Goal: Task Accomplishment & Management: Complete application form

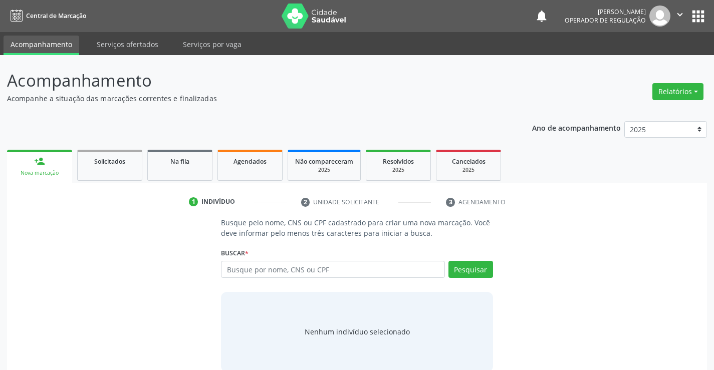
click at [242, 267] on input "text" at bounding box center [332, 269] width 223 height 17
type input "700502375047451"
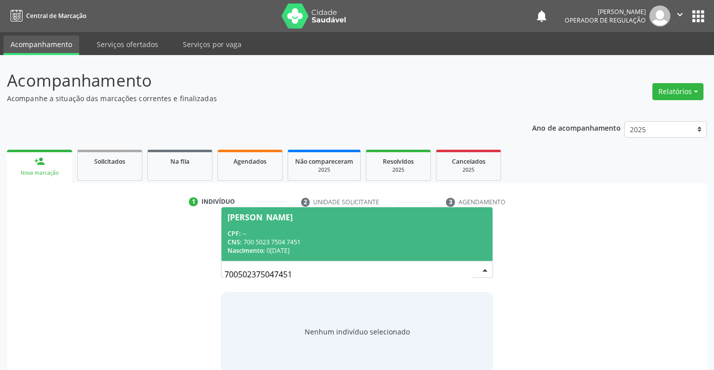
click at [343, 241] on div "CNS: 700 5023 7504 7451" at bounding box center [356, 242] width 258 height 9
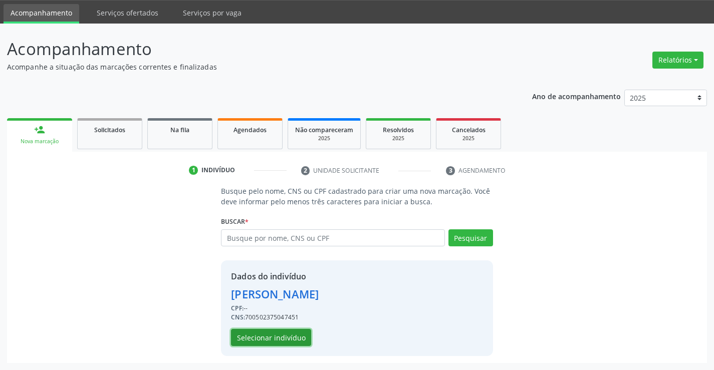
click at [280, 341] on button "Selecionar indivíduo" at bounding box center [271, 337] width 80 height 17
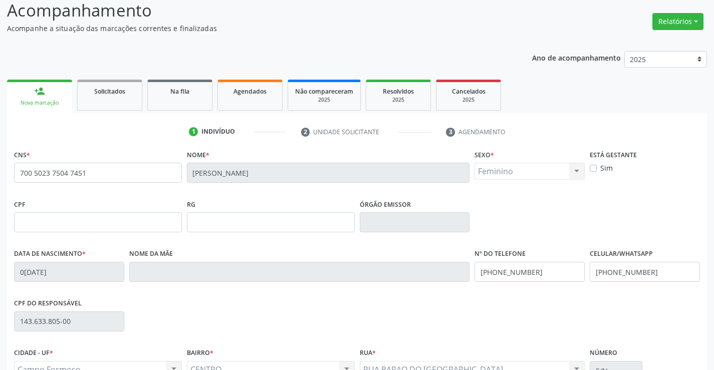
scroll to position [173, 0]
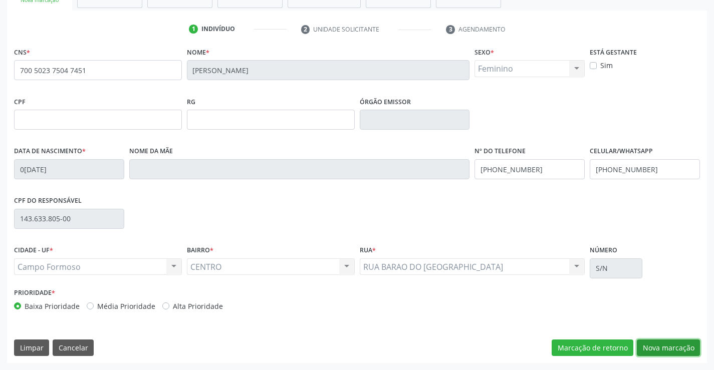
drag, startPoint x: 659, startPoint y: 344, endPoint x: 669, endPoint y: 339, distance: 11.2
click at [661, 343] on button "Nova marcação" at bounding box center [668, 348] width 63 height 17
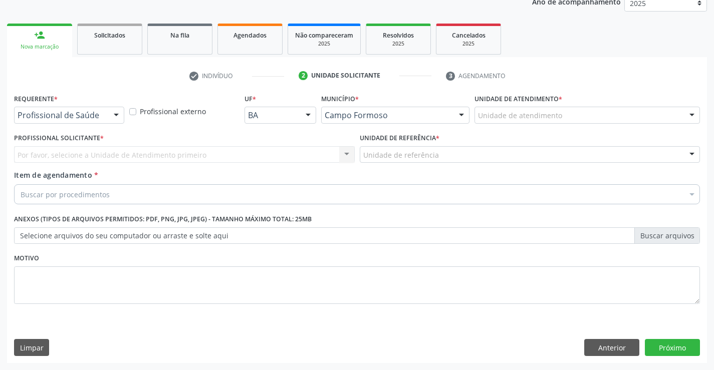
click at [104, 114] on div "Profissional de Saúde Profissional de Saúde Paciente Nenhum resultado encontrad…" at bounding box center [69, 115] width 110 height 17
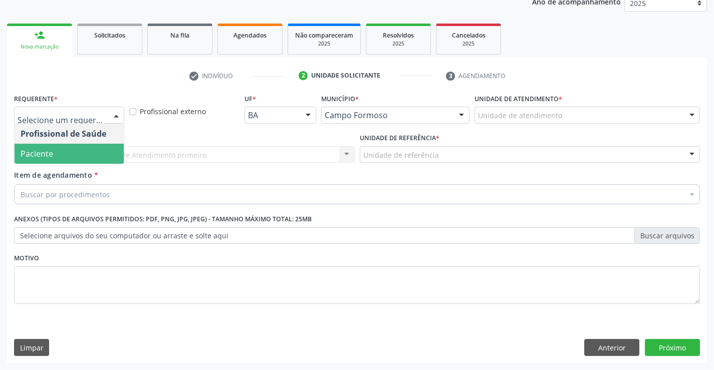
click at [53, 157] on span "Paciente" at bounding box center [69, 154] width 109 height 20
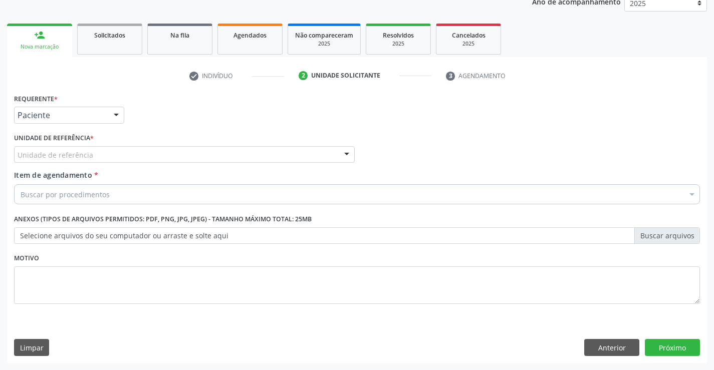
click at [200, 153] on div "Unidade de referência" at bounding box center [184, 154] width 341 height 17
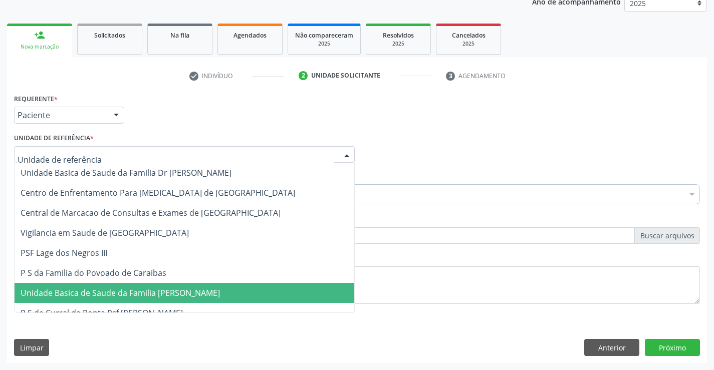
click at [172, 293] on span "Unidade Basica de Saude da Familia [PERSON_NAME]" at bounding box center [120, 293] width 199 height 11
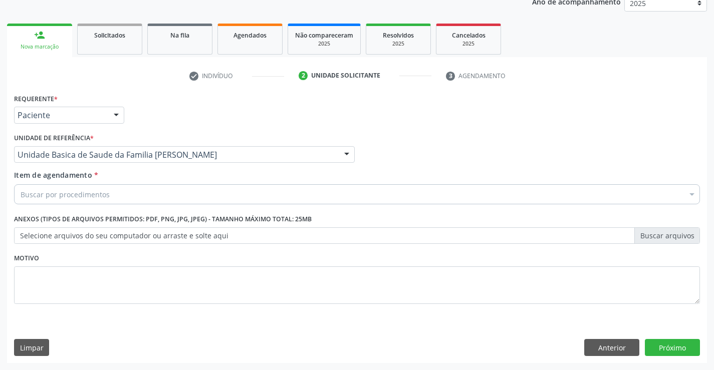
click at [120, 195] on div "Buscar por procedimentos" at bounding box center [357, 194] width 686 height 20
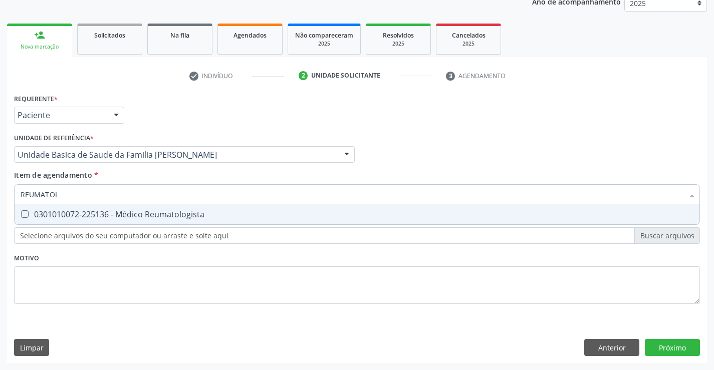
type input "REUMATOLO"
click at [121, 220] on span "0301010072-225136 - Médico Reumatologista" at bounding box center [357, 214] width 685 height 20
checkbox Reumatologista "true"
click at [359, 118] on div "Requerente * Paciente Profissional de Saúde Paciente Nenhum resultado encontrad…" at bounding box center [357, 110] width 691 height 39
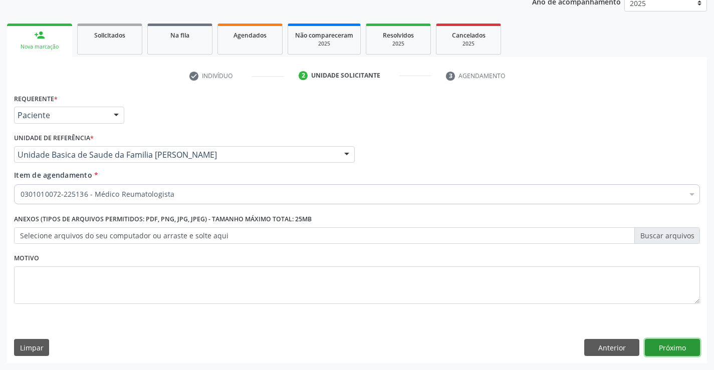
click at [666, 344] on button "Próximo" at bounding box center [672, 347] width 55 height 17
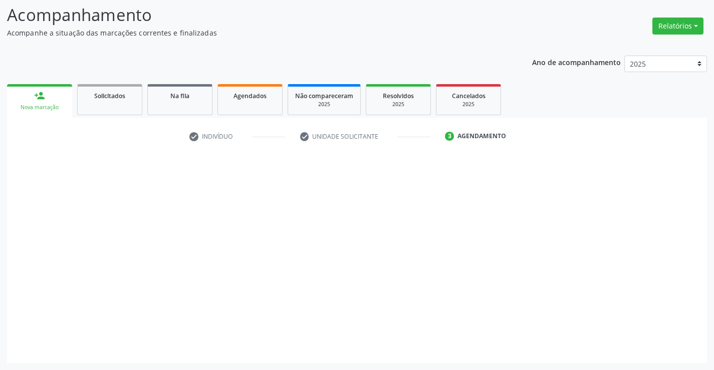
scroll to position [66, 0]
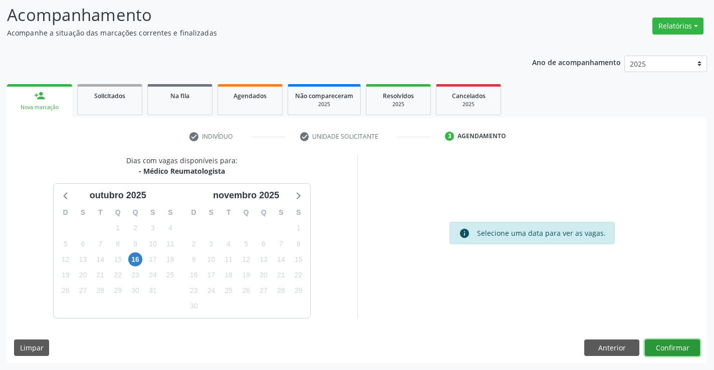
click at [666, 344] on button "Confirmar" at bounding box center [672, 348] width 55 height 17
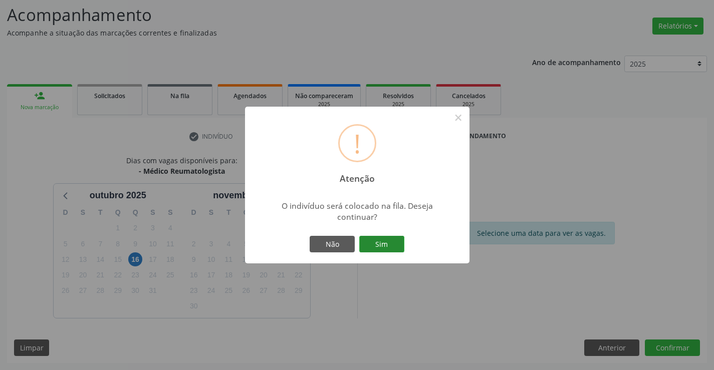
click at [386, 247] on button "Sim" at bounding box center [381, 244] width 45 height 17
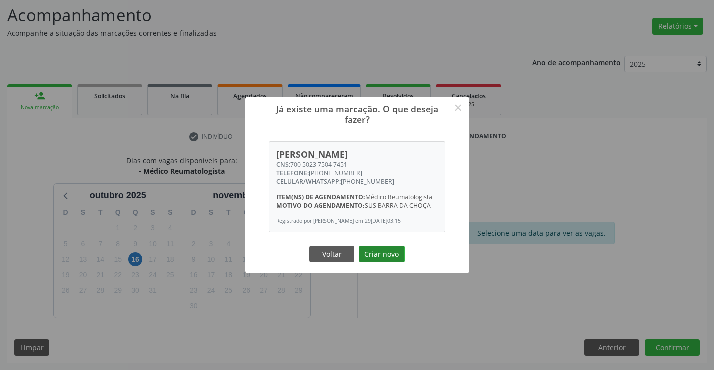
click at [386, 256] on button "Criar novo" at bounding box center [382, 254] width 46 height 17
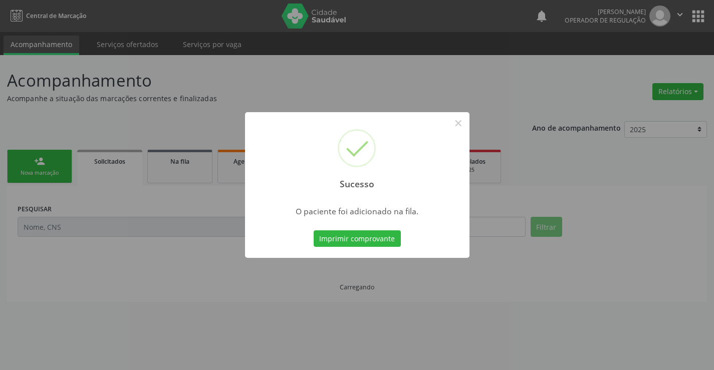
scroll to position [0, 0]
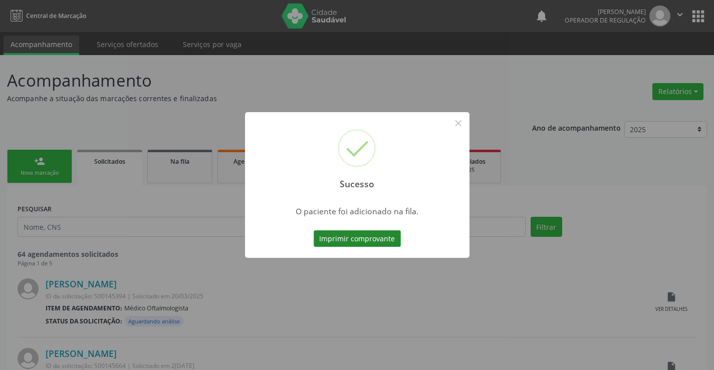
click at [361, 236] on button "Imprimir comprovante" at bounding box center [357, 238] width 87 height 17
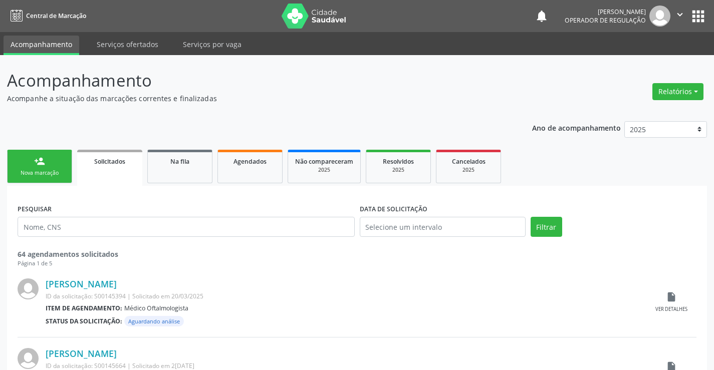
click at [303, 85] on p "Acompanhamento" at bounding box center [252, 80] width 490 height 25
click at [363, 97] on p "Acompanhe a situação das marcações correntes e finalizadas" at bounding box center [252, 98] width 490 height 11
click at [356, 97] on p "Acompanhe a situação das marcações correntes e finalizadas" at bounding box center [252, 98] width 490 height 11
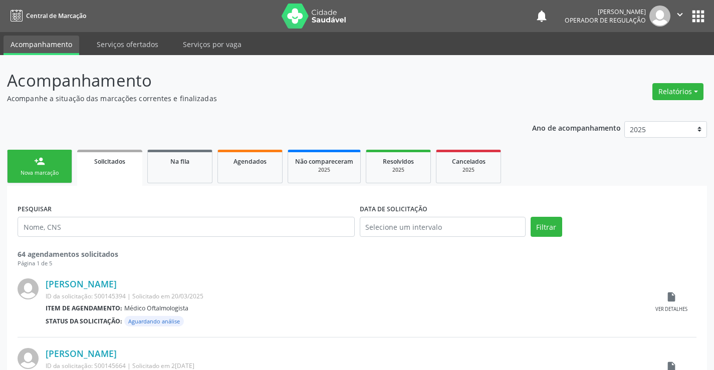
click at [348, 96] on p "Acompanhe a situação das marcações correntes e finalizadas" at bounding box center [252, 98] width 490 height 11
click at [347, 96] on p "Acompanhe a situação das marcações correntes e finalizadas" at bounding box center [252, 98] width 490 height 11
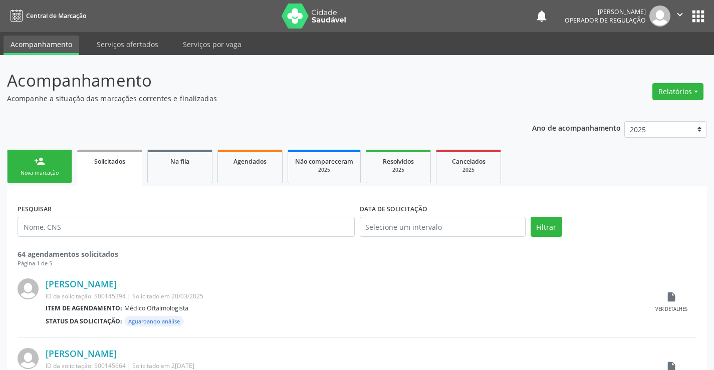
click at [350, 94] on p "Acompanhe a situação das marcações correntes e finalizadas" at bounding box center [252, 98] width 490 height 11
click at [40, 171] on div "Nova marcação" at bounding box center [40, 173] width 50 height 8
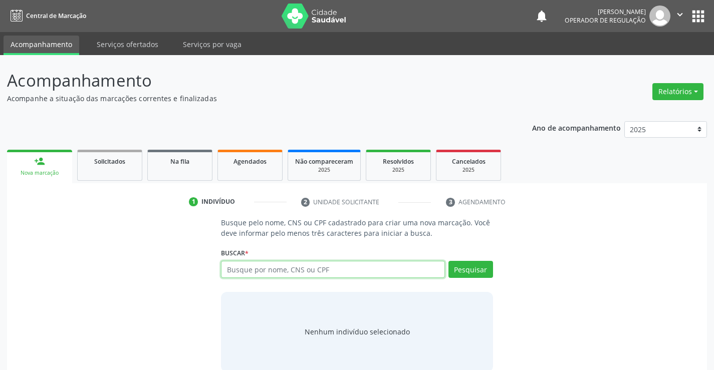
click at [264, 272] on input "text" at bounding box center [332, 269] width 223 height 17
type input "708405213170060"
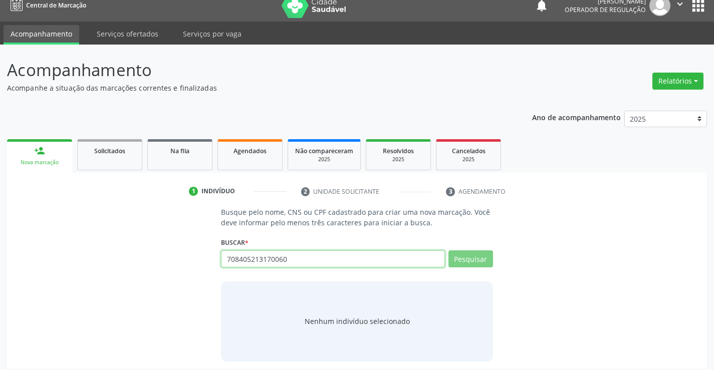
scroll to position [16, 0]
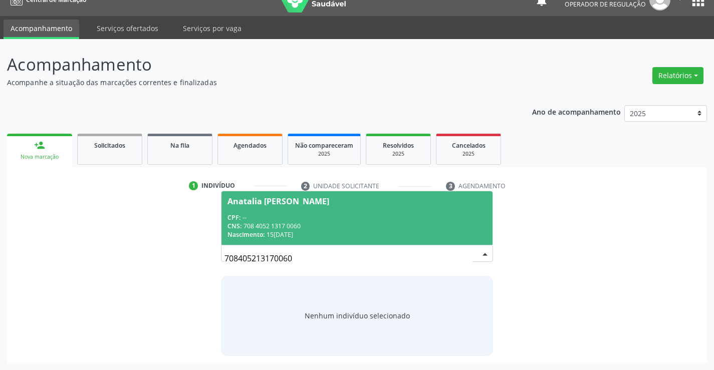
click at [299, 225] on div "CNS: 708 4052 1317 0060" at bounding box center [356, 226] width 258 height 9
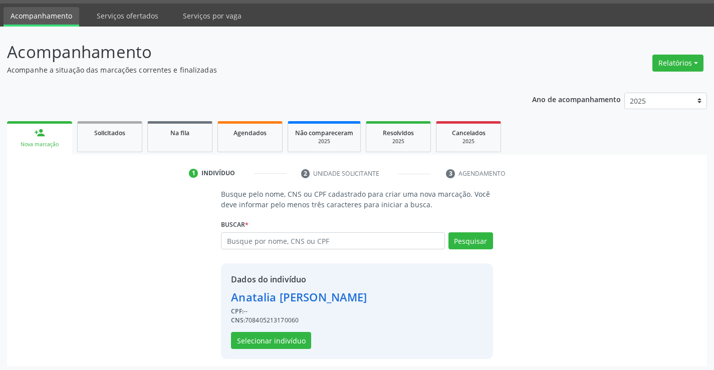
scroll to position [32, 0]
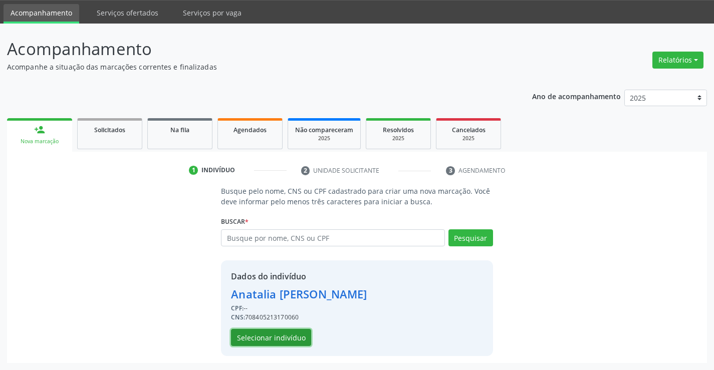
click at [268, 340] on button "Selecionar indivíduo" at bounding box center [271, 337] width 80 height 17
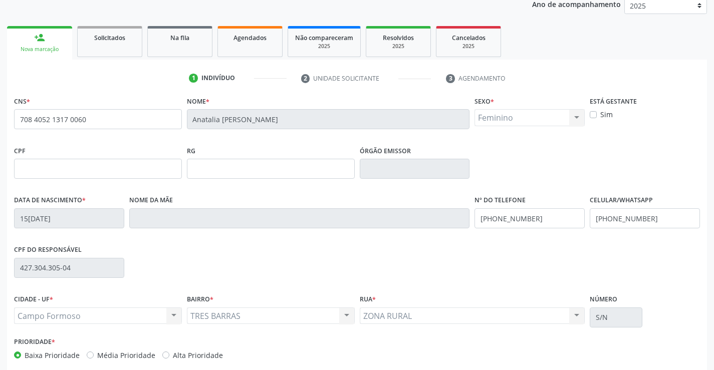
scroll to position [132, 0]
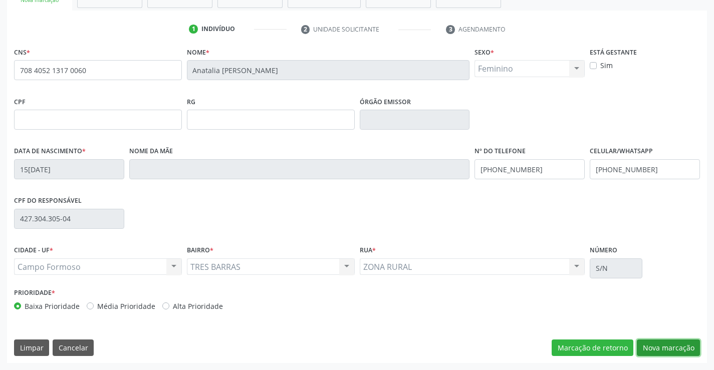
click at [661, 344] on button "Nova marcação" at bounding box center [668, 348] width 63 height 17
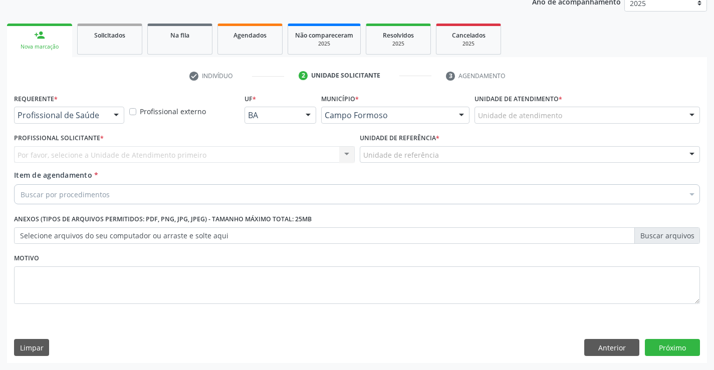
scroll to position [126, 0]
click at [116, 115] on div at bounding box center [116, 115] width 15 height 17
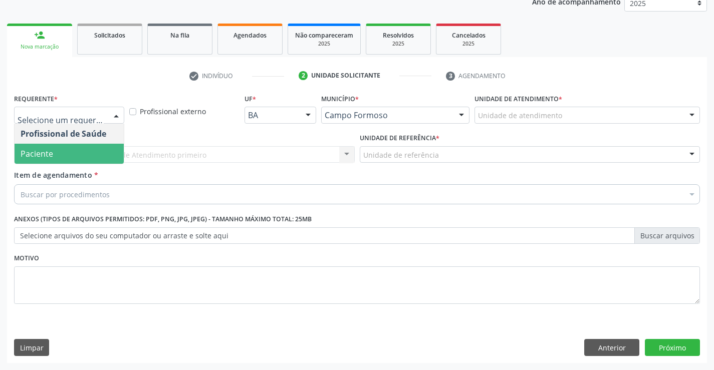
click at [56, 149] on span "Paciente" at bounding box center [69, 154] width 109 height 20
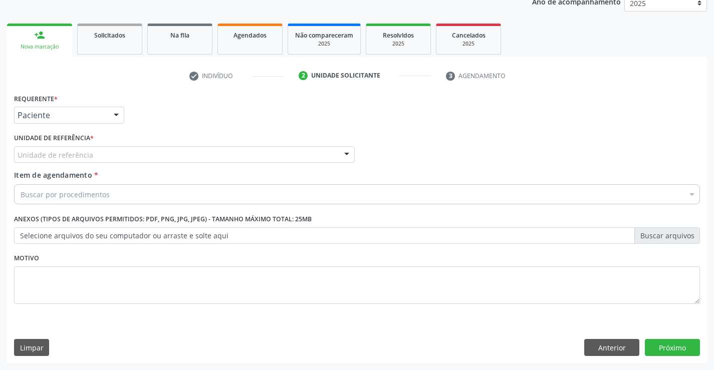
click at [143, 152] on div "Unidade de referência" at bounding box center [184, 154] width 341 height 17
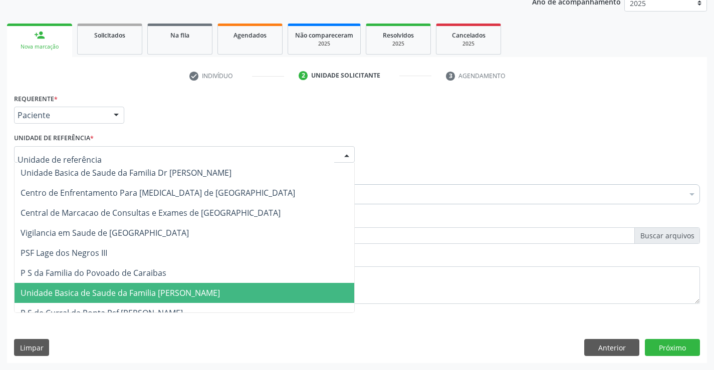
click at [186, 293] on span "Unidade Basica de Saude da Familia [PERSON_NAME]" at bounding box center [120, 293] width 199 height 11
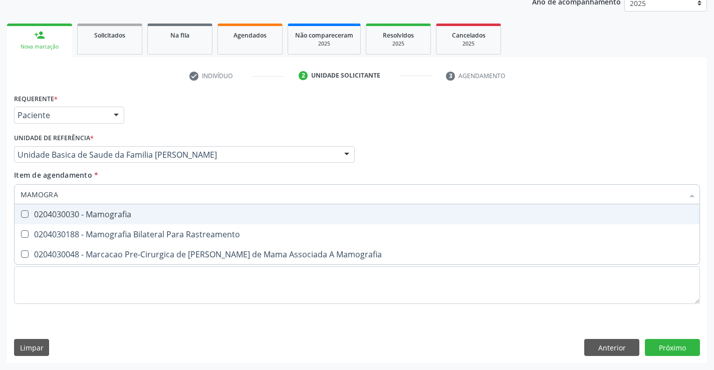
type input "MAMOGRAF"
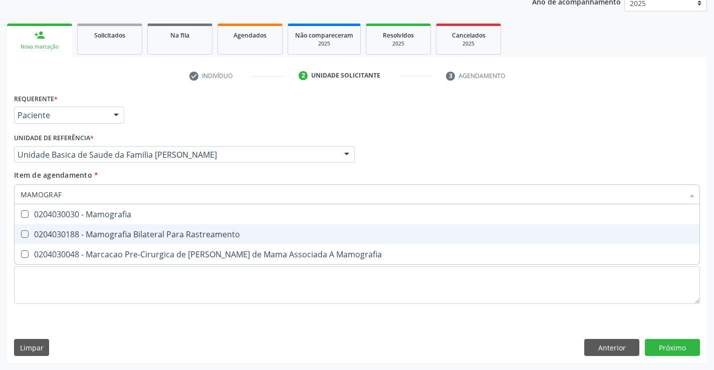
click at [116, 230] on div "0204030188 - Mamografia Bilateral Para Rastreamento" at bounding box center [357, 234] width 673 height 8
checkbox Rastreamento "true"
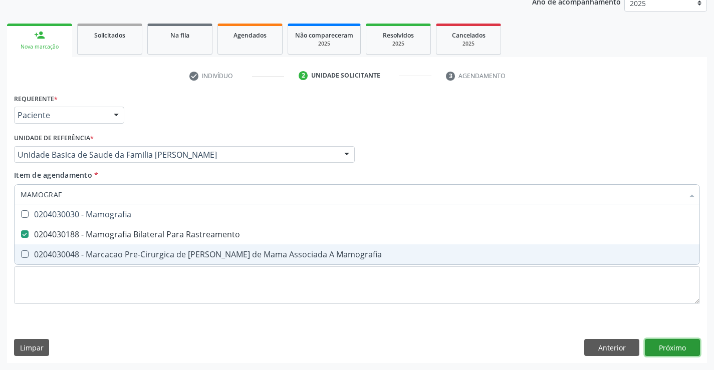
click at [666, 346] on div "Requerente * Paciente Profissional de Saúde Paciente Nenhum resultado encontrad…" at bounding box center [357, 227] width 700 height 272
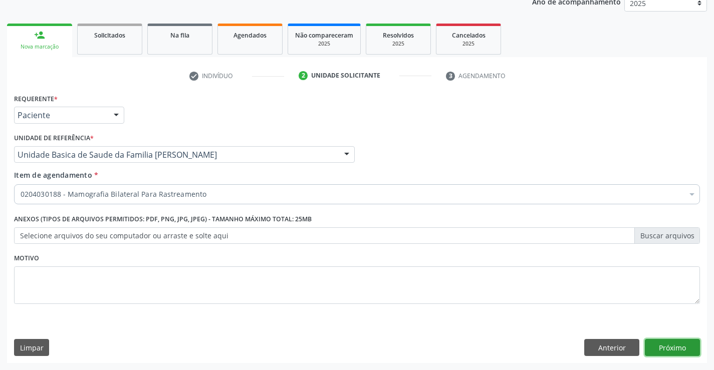
click at [669, 349] on button "Próximo" at bounding box center [672, 347] width 55 height 17
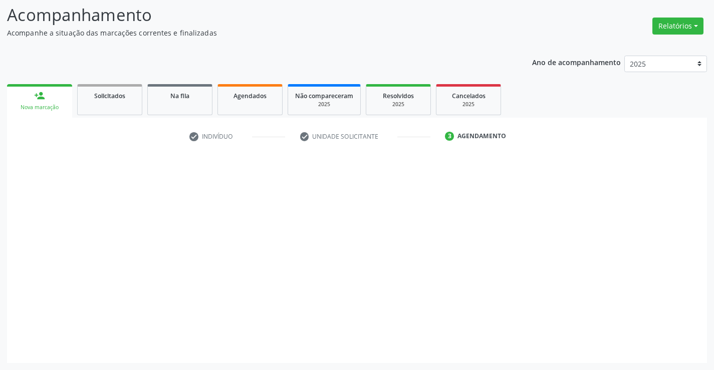
scroll to position [66, 0]
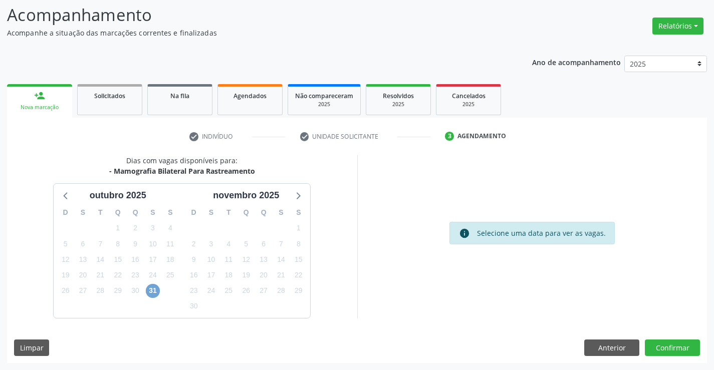
click at [158, 291] on span "31" at bounding box center [153, 291] width 14 height 14
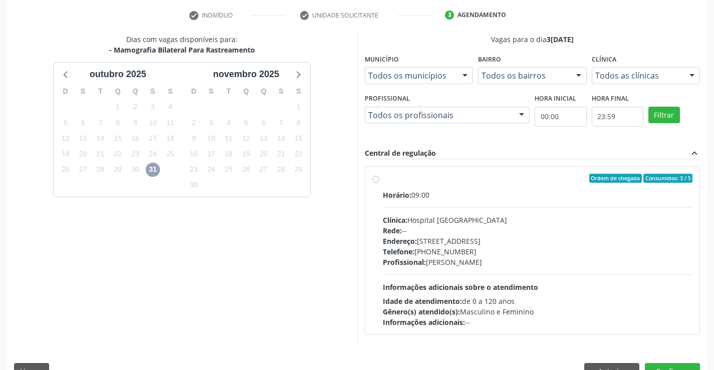
scroll to position [210, 0]
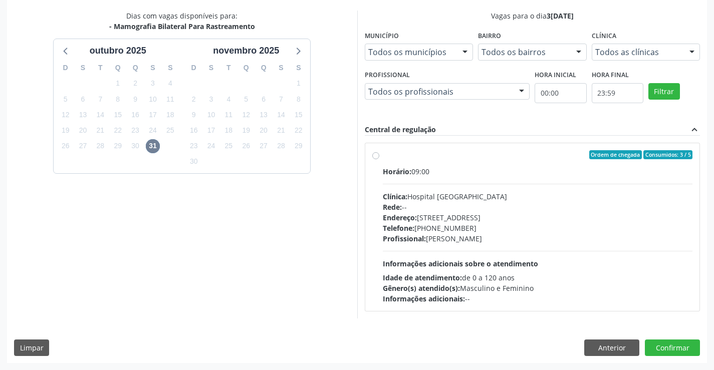
click at [579, 237] on div "Profissional: [PERSON_NAME]" at bounding box center [538, 238] width 310 height 11
click at [379, 159] on input "Ordem de chegada Consumidos: 3 / 5 Horário: 09:00 Clínica: Hospital [GEOGRAPHIC…" at bounding box center [375, 154] width 7 height 9
radio input "true"
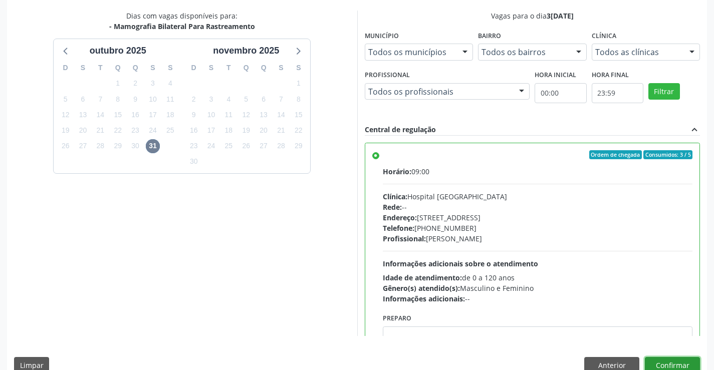
click at [660, 364] on button "Confirmar" at bounding box center [672, 365] width 55 height 17
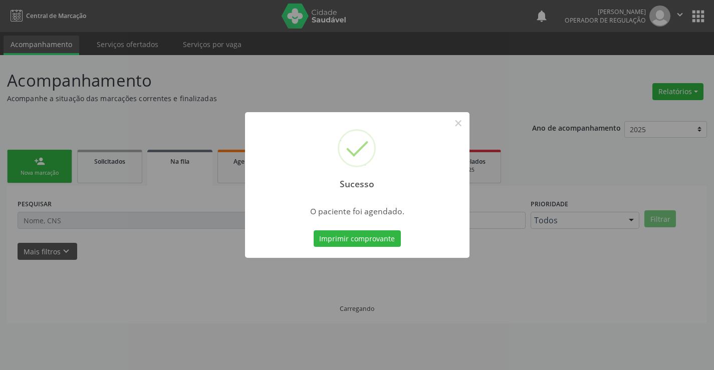
scroll to position [0, 0]
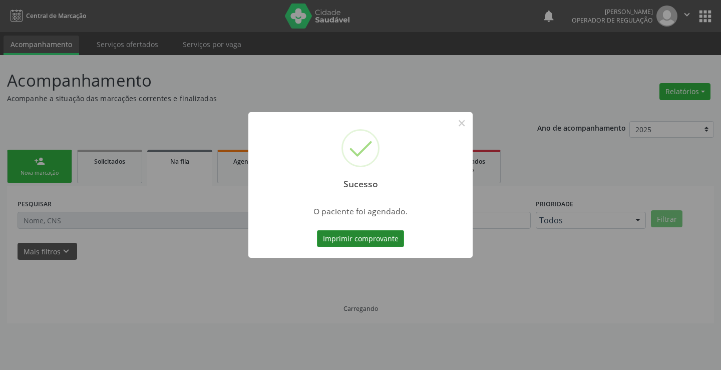
click at [383, 240] on button "Imprimir comprovante" at bounding box center [360, 238] width 87 height 17
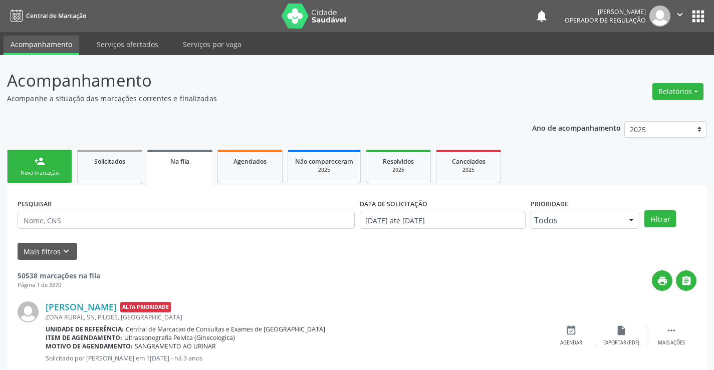
click at [38, 169] on link "person_add Nova marcação" at bounding box center [39, 167] width 65 height 34
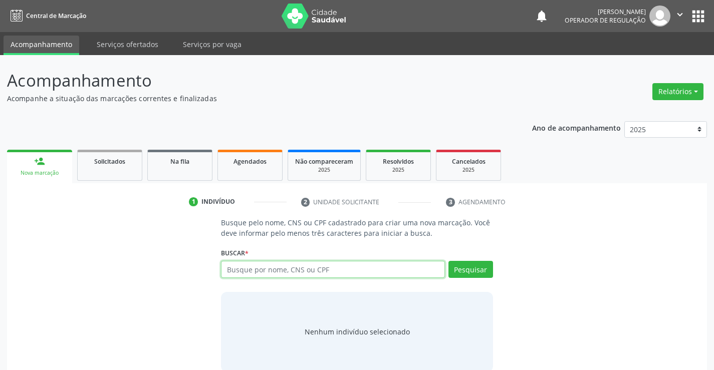
click at [257, 271] on input "text" at bounding box center [332, 269] width 223 height 17
type input "700603439446866"
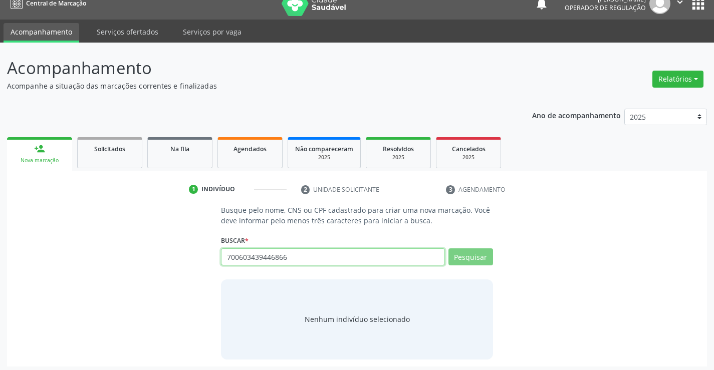
scroll to position [16, 0]
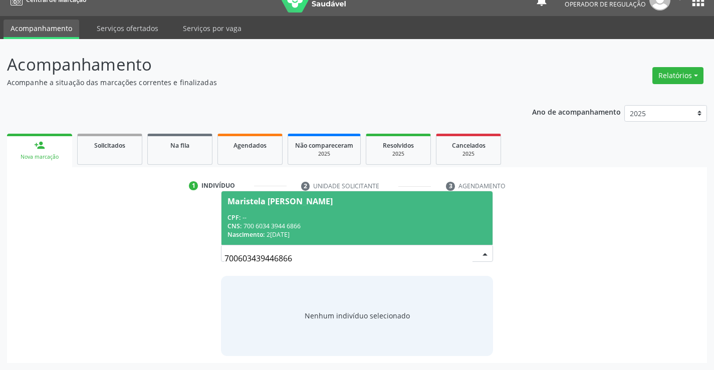
click at [346, 199] on div "Maristela [PERSON_NAME]" at bounding box center [356, 201] width 258 height 8
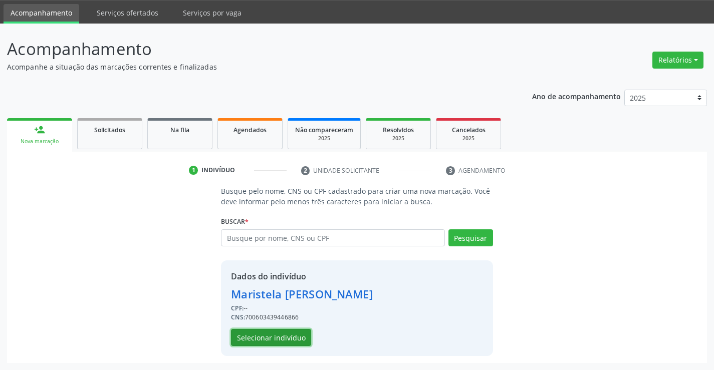
click at [272, 336] on button "Selecionar indivíduo" at bounding box center [271, 337] width 80 height 17
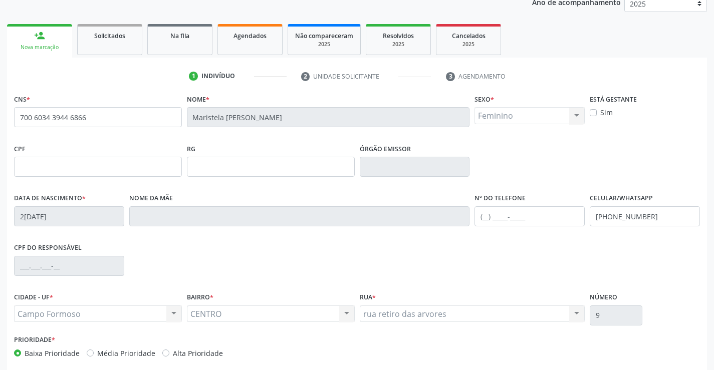
scroll to position [173, 0]
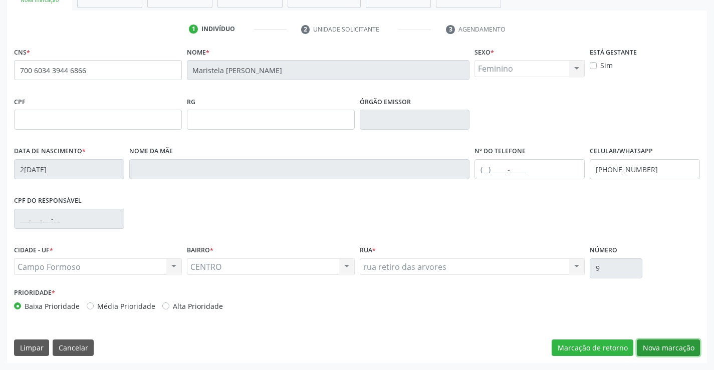
click at [656, 346] on button "Nova marcação" at bounding box center [668, 348] width 63 height 17
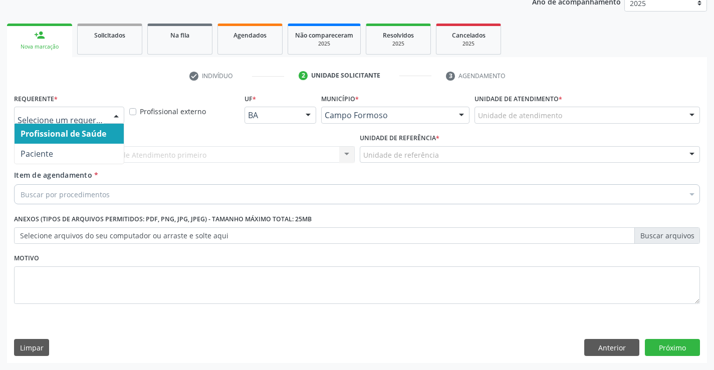
drag, startPoint x: 112, startPoint y: 115, endPoint x: 68, endPoint y: 129, distance: 46.4
click at [111, 115] on div at bounding box center [116, 115] width 15 height 17
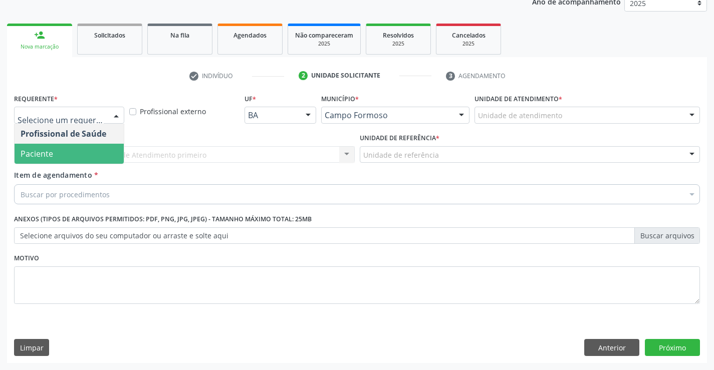
click at [46, 149] on span "Paciente" at bounding box center [37, 153] width 33 height 11
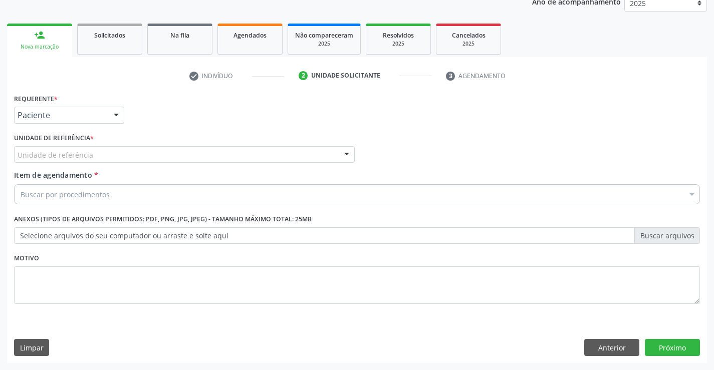
drag, startPoint x: 122, startPoint y: 149, endPoint x: 153, endPoint y: 217, distance: 75.1
click at [122, 149] on div "Unidade de referência" at bounding box center [184, 154] width 341 height 17
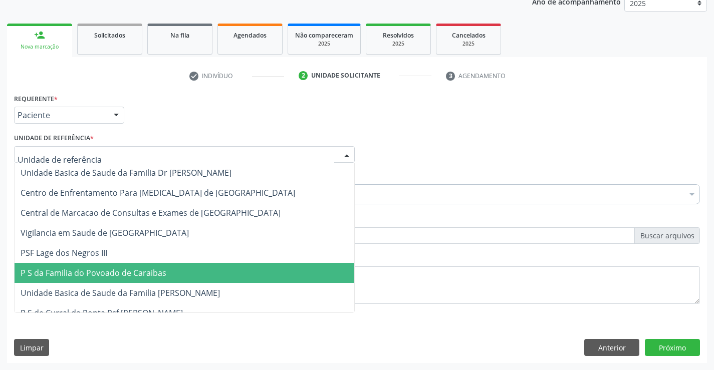
click at [159, 273] on span "P S da Familia do Povoado de Caraibas" at bounding box center [94, 273] width 146 height 11
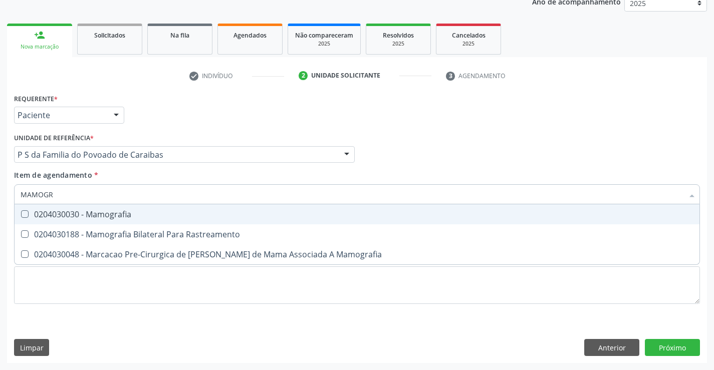
type input "MAMOGRA"
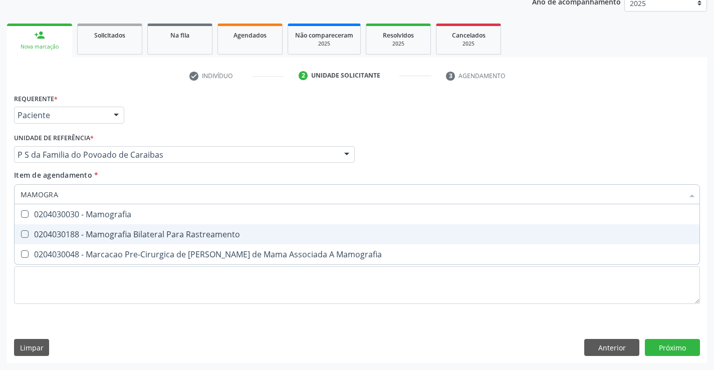
click at [90, 238] on div "0204030188 - Mamografia Bilateral Para Rastreamento" at bounding box center [357, 234] width 673 height 8
checkbox Rastreamento "true"
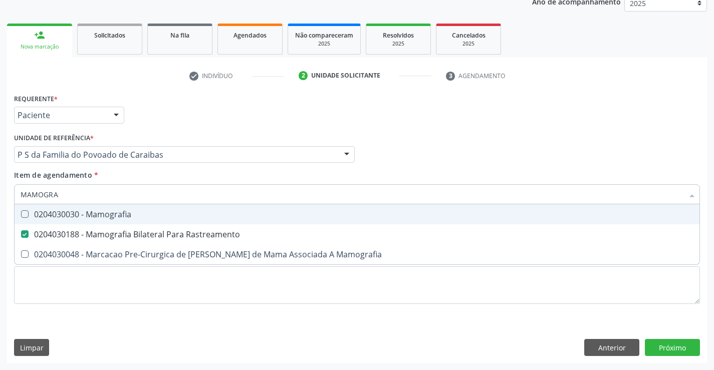
click at [376, 119] on div "Requerente * Paciente Profissional de Saúde Paciente Nenhum resultado encontrad…" at bounding box center [357, 110] width 691 height 39
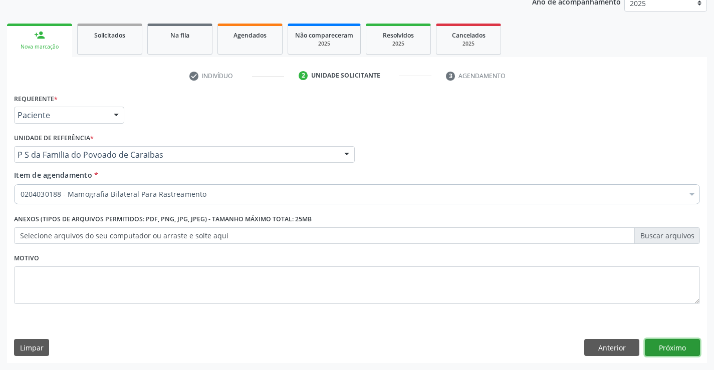
click at [666, 346] on button "Próximo" at bounding box center [672, 347] width 55 height 17
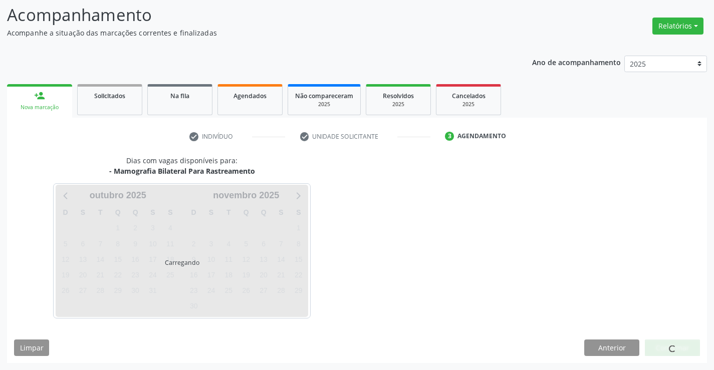
scroll to position [66, 0]
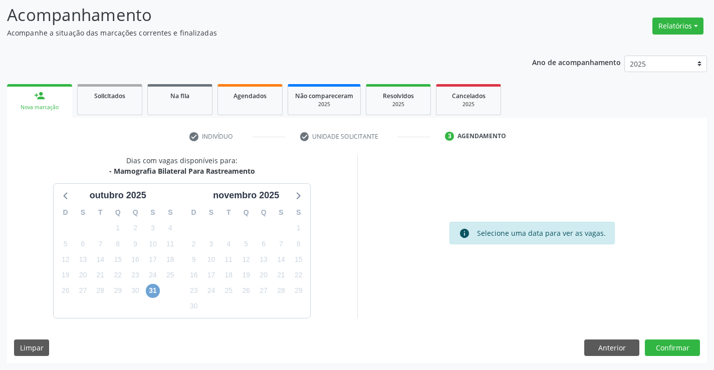
drag, startPoint x: 156, startPoint y: 292, endPoint x: 577, endPoint y: 284, distance: 420.4
click at [162, 292] on div "D S T Q Q S S 28 29 30 1 2 3 4 5 6 7 8 9 10 11 12 13 14 15 16 17 18 19 20 21 22…" at bounding box center [118, 259] width 128 height 115
click at [153, 291] on span "31" at bounding box center [153, 291] width 14 height 14
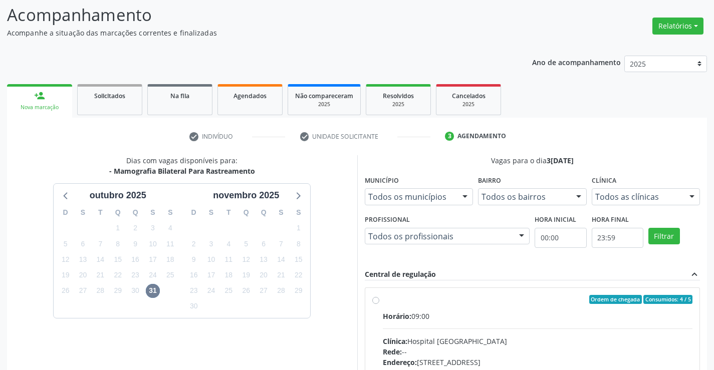
drag, startPoint x: 466, startPoint y: 323, endPoint x: 478, endPoint y: 323, distance: 12.0
click at [379, 304] on input "Ordem de chegada Consumidos: 4 / 5 Horário: 09:00 Clínica: Hospital [GEOGRAPHIC…" at bounding box center [375, 299] width 7 height 9
radio input "true"
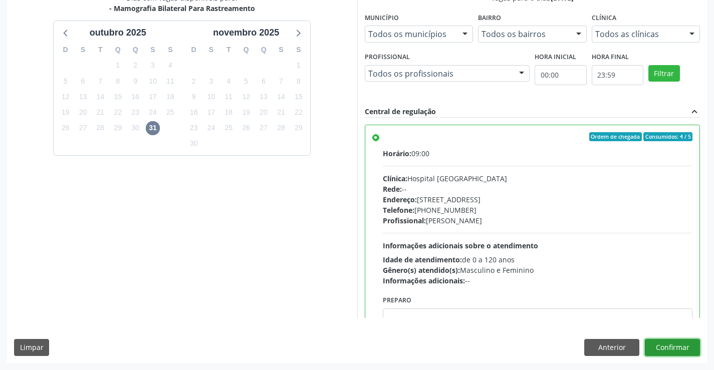
click at [680, 352] on button "Confirmar" at bounding box center [672, 347] width 55 height 17
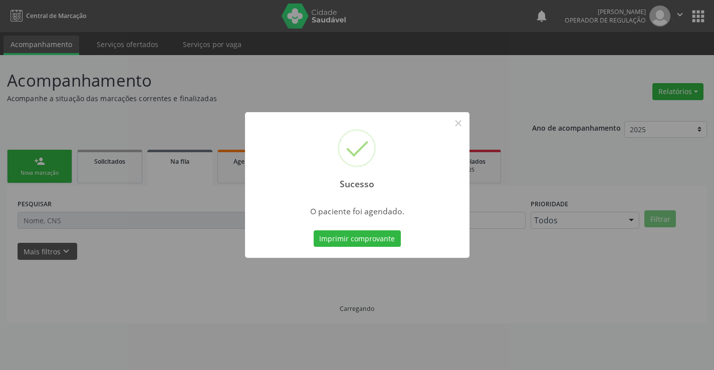
scroll to position [0, 0]
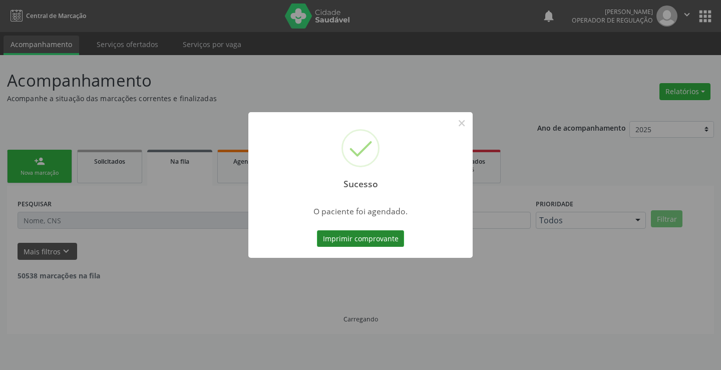
click at [346, 234] on button "Imprimir comprovante" at bounding box center [360, 238] width 87 height 17
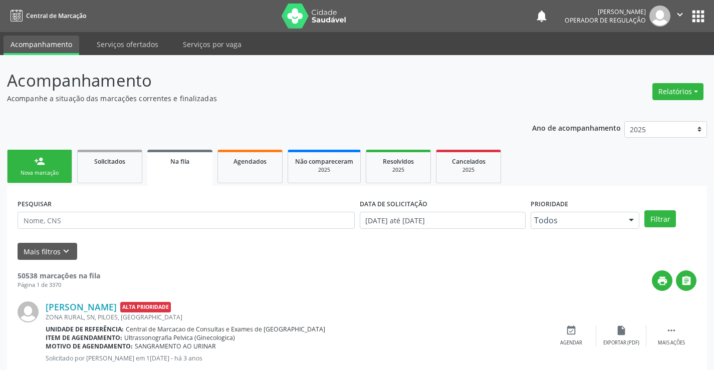
click at [28, 169] on div "Nova marcação" at bounding box center [40, 173] width 50 height 8
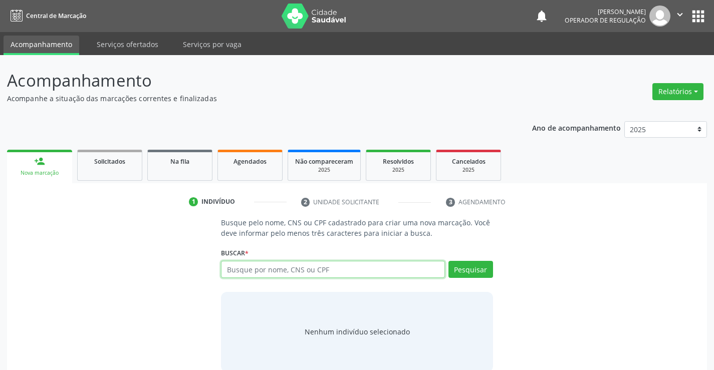
click at [263, 273] on input "text" at bounding box center [332, 269] width 223 height 17
type input "700900986815191"
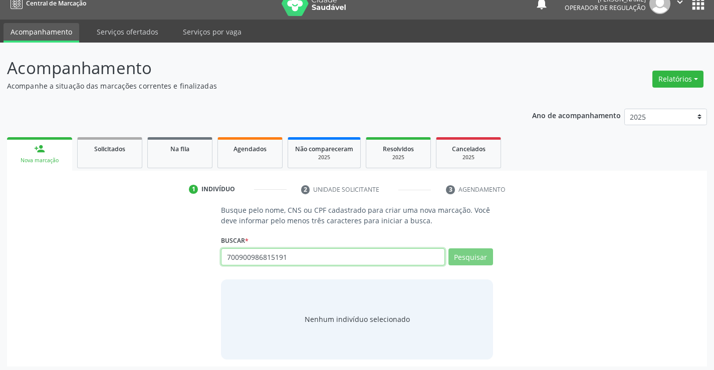
scroll to position [16, 0]
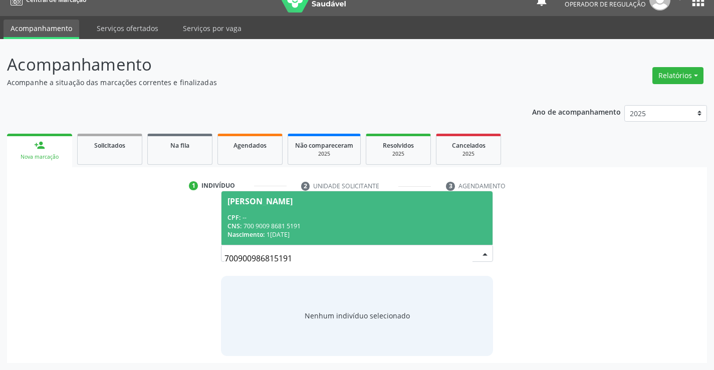
click at [347, 216] on div "CPF: --" at bounding box center [356, 217] width 258 height 9
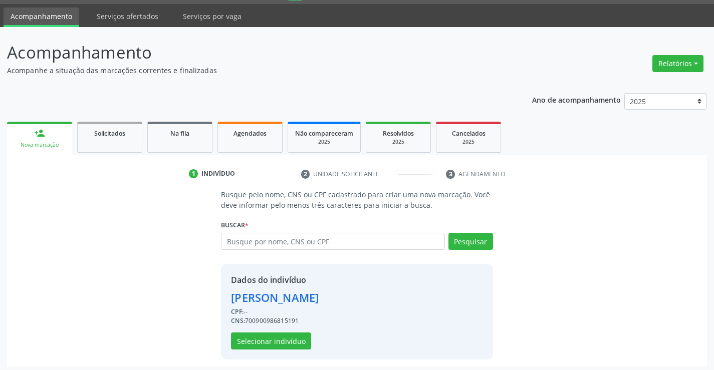
scroll to position [32, 0]
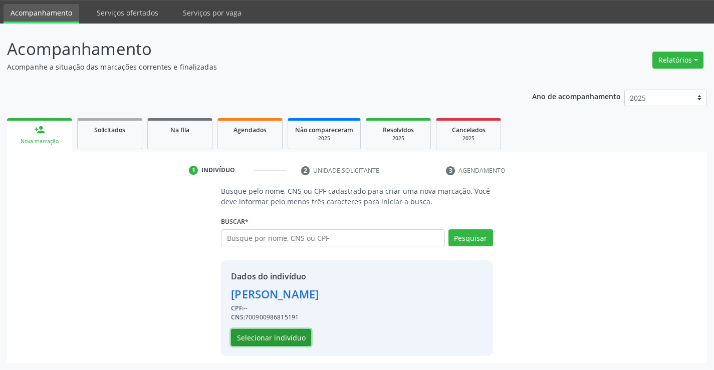
click at [272, 338] on button "Selecionar indivíduo" at bounding box center [271, 337] width 80 height 17
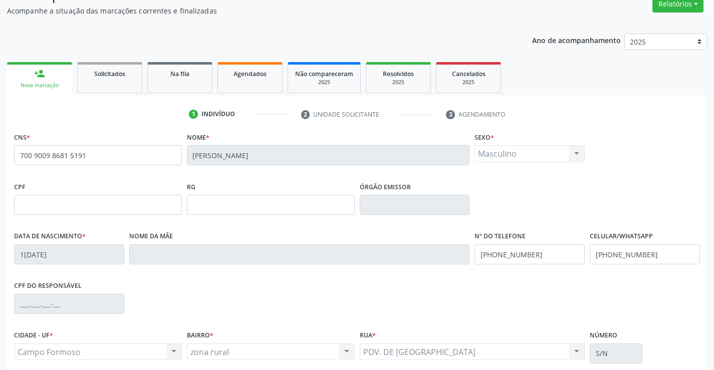
scroll to position [173, 0]
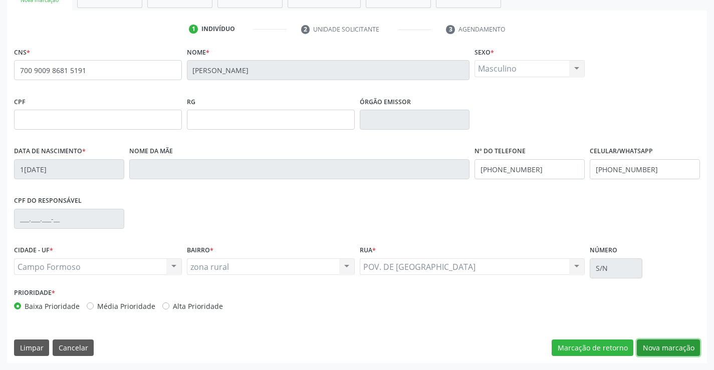
click at [666, 345] on button "Nova marcação" at bounding box center [668, 348] width 63 height 17
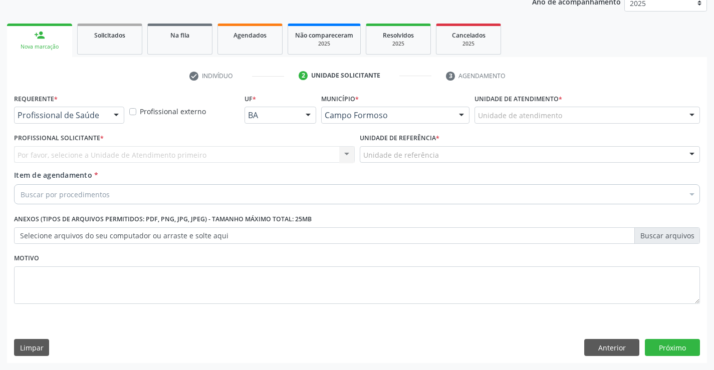
scroll to position [126, 0]
click at [109, 111] on div at bounding box center [116, 115] width 15 height 17
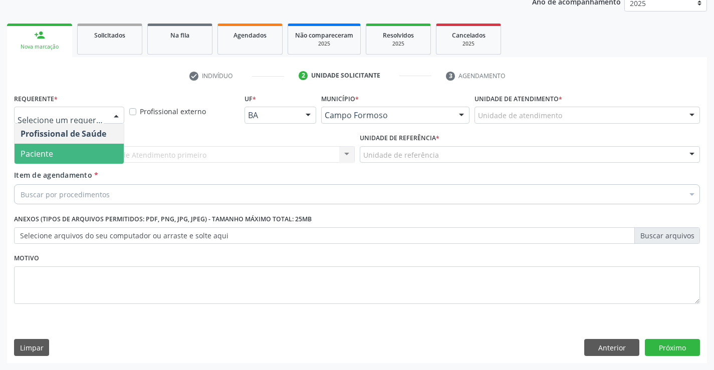
click at [43, 161] on span "Paciente" at bounding box center [69, 154] width 109 height 20
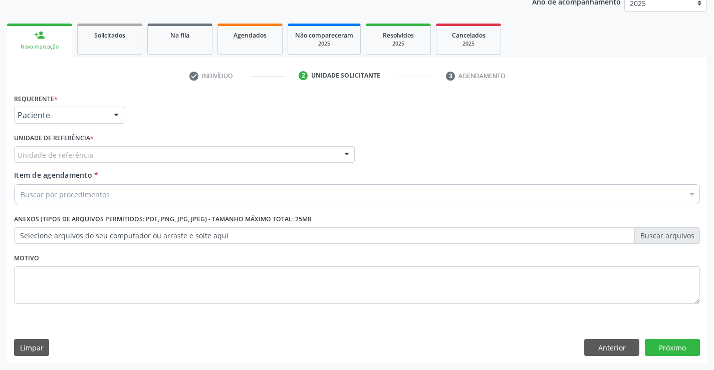
click at [127, 156] on div "Unidade de referência" at bounding box center [184, 154] width 341 height 17
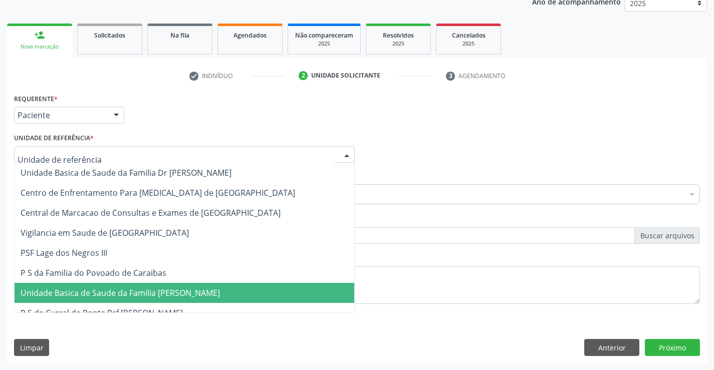
click at [146, 302] on span "Unidade Basica de Saude da Familia [PERSON_NAME]" at bounding box center [185, 293] width 340 height 20
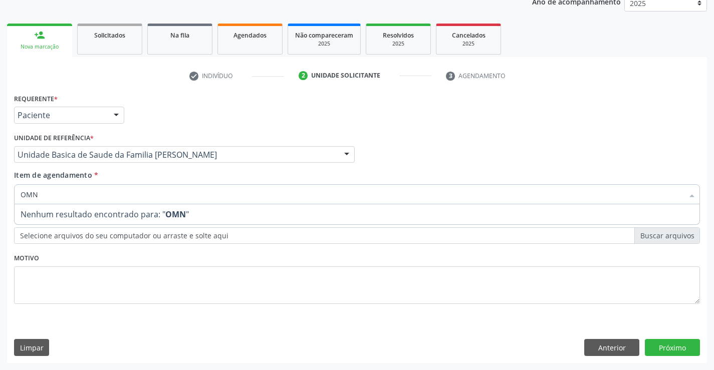
click at [189, 103] on div "Requerente * Paciente Profissional de Saúde Paciente Nenhum resultado encontrad…" at bounding box center [357, 110] width 691 height 39
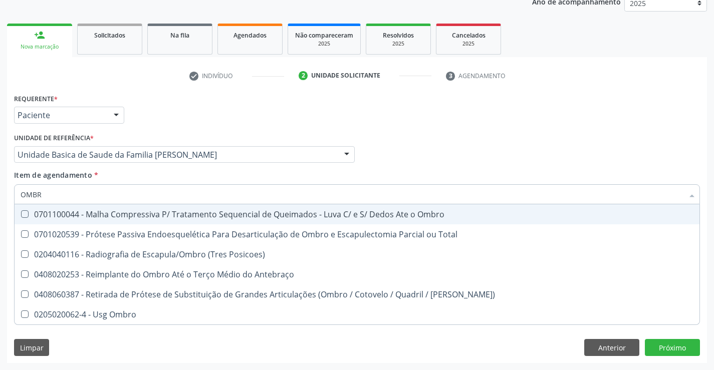
type input "OMBRO"
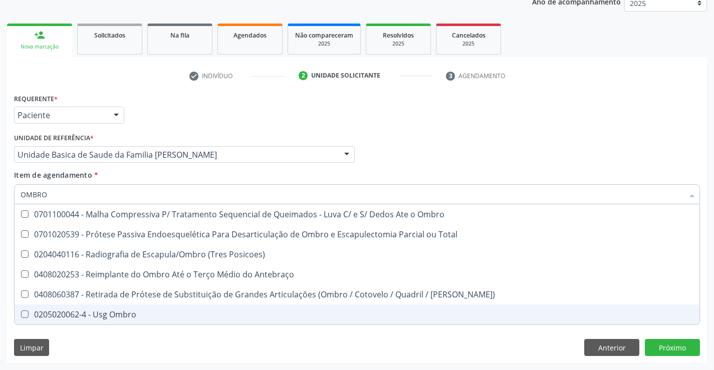
click at [96, 311] on div "0205020062-4 - Usg Ombro" at bounding box center [357, 315] width 673 height 8
checkbox Ombro "true"
click at [670, 350] on div "Requerente * Paciente Profissional de Saúde Paciente Nenhum resultado encontrad…" at bounding box center [357, 227] width 700 height 272
checkbox Total "true"
checkbox Ombro "false"
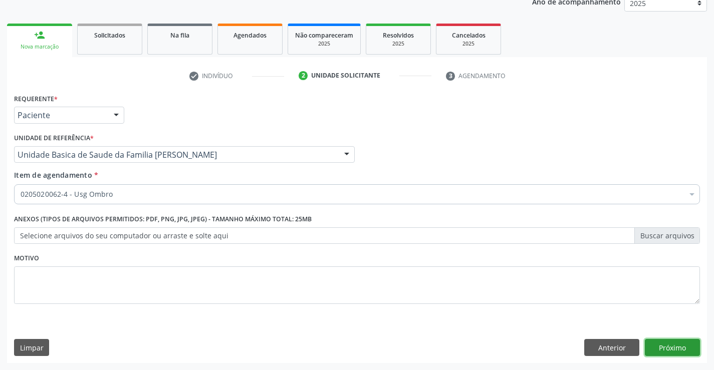
scroll to position [0, 0]
click at [683, 351] on button "Próximo" at bounding box center [672, 347] width 55 height 17
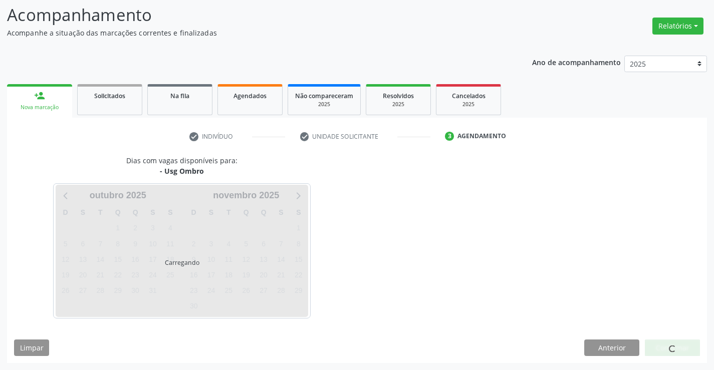
scroll to position [66, 0]
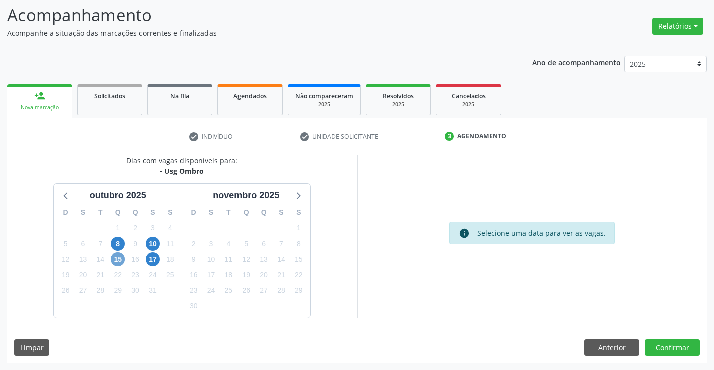
click at [114, 264] on span "15" at bounding box center [118, 259] width 14 height 14
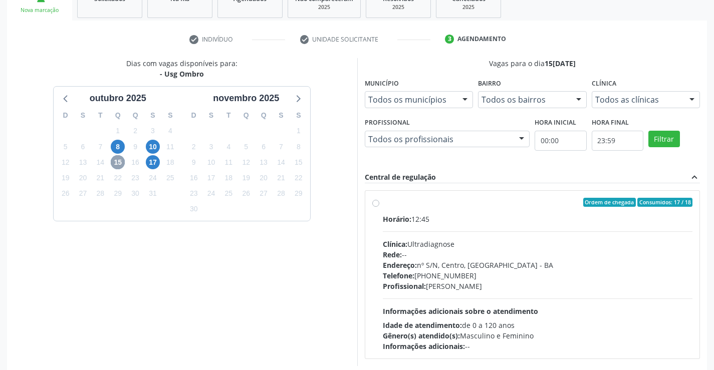
scroll to position [210, 0]
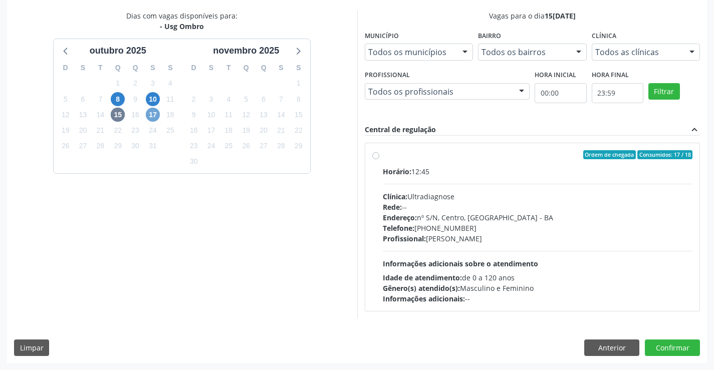
click at [156, 115] on span "17" at bounding box center [153, 115] width 14 height 14
click at [117, 116] on span "15" at bounding box center [118, 115] width 14 height 14
click at [463, 213] on div "Endereço: nº S/N, Centro, [GEOGRAPHIC_DATA]" at bounding box center [538, 217] width 310 height 11
click at [379, 159] on input "Ordem de chegada Consumidos: 17 / 18 Horário: 12:45 Clínica: Ultradiagnose Rede…" at bounding box center [375, 154] width 7 height 9
radio input "true"
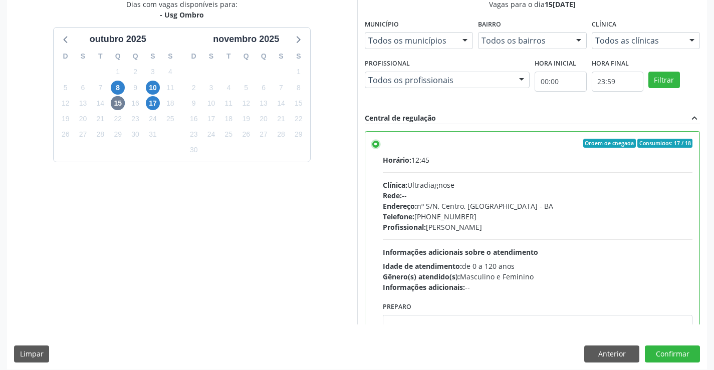
scroll to position [228, 0]
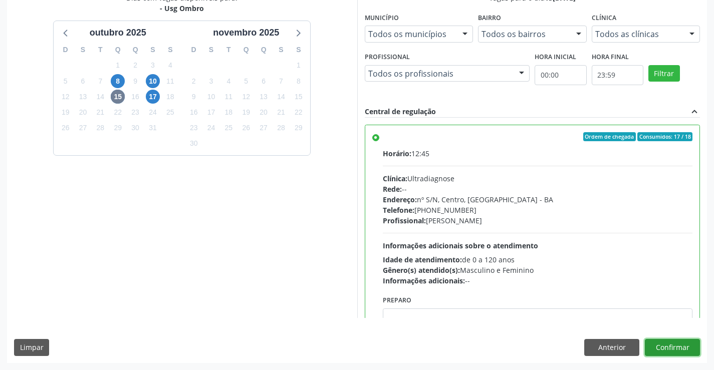
click at [671, 349] on button "Confirmar" at bounding box center [672, 347] width 55 height 17
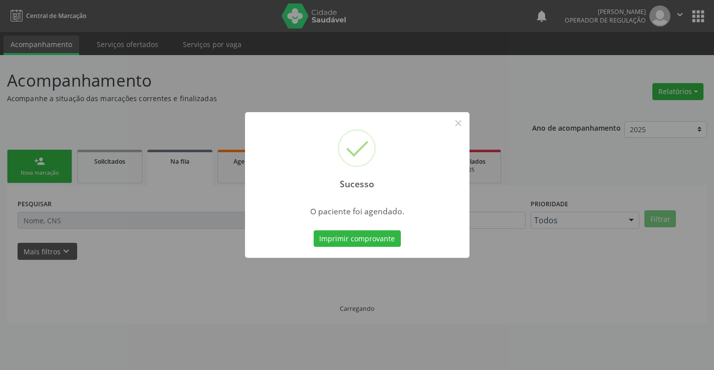
scroll to position [0, 0]
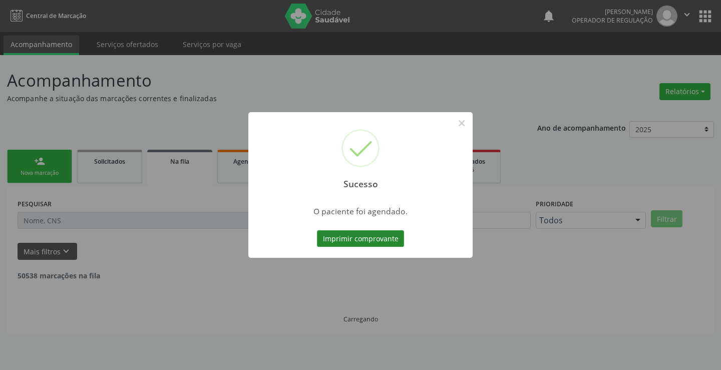
click at [366, 234] on button "Imprimir comprovante" at bounding box center [360, 238] width 87 height 17
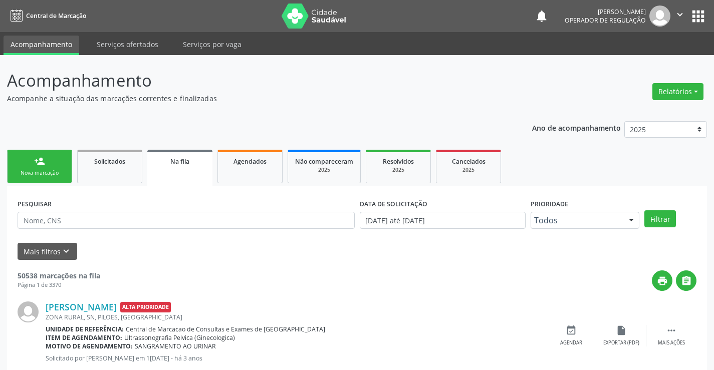
click at [678, 14] on icon "" at bounding box center [679, 14] width 11 height 11
click at [635, 65] on link "Sair" at bounding box center [654, 61] width 69 height 14
